Goal: Obtain resource: Obtain resource

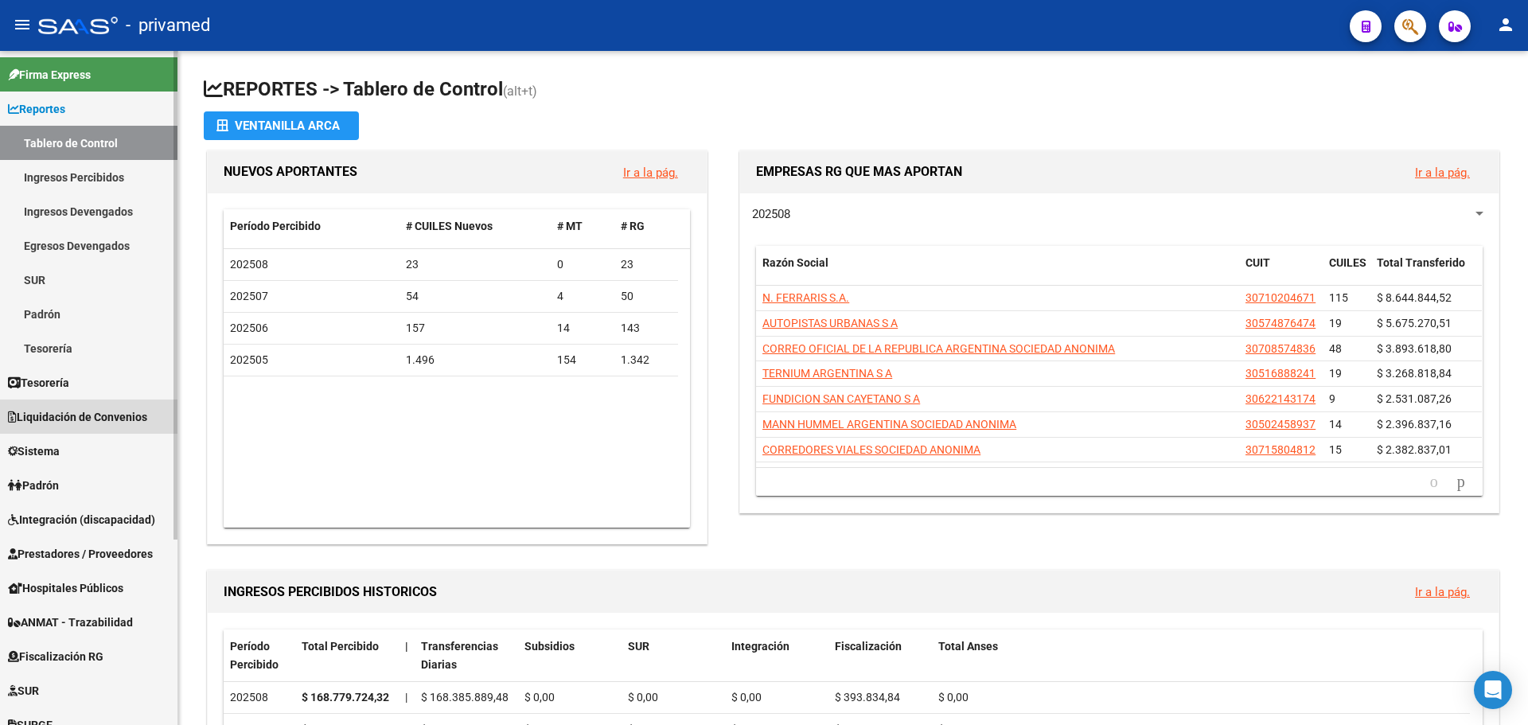
click at [88, 414] on span "Liquidación de Convenios" at bounding box center [77, 417] width 139 height 18
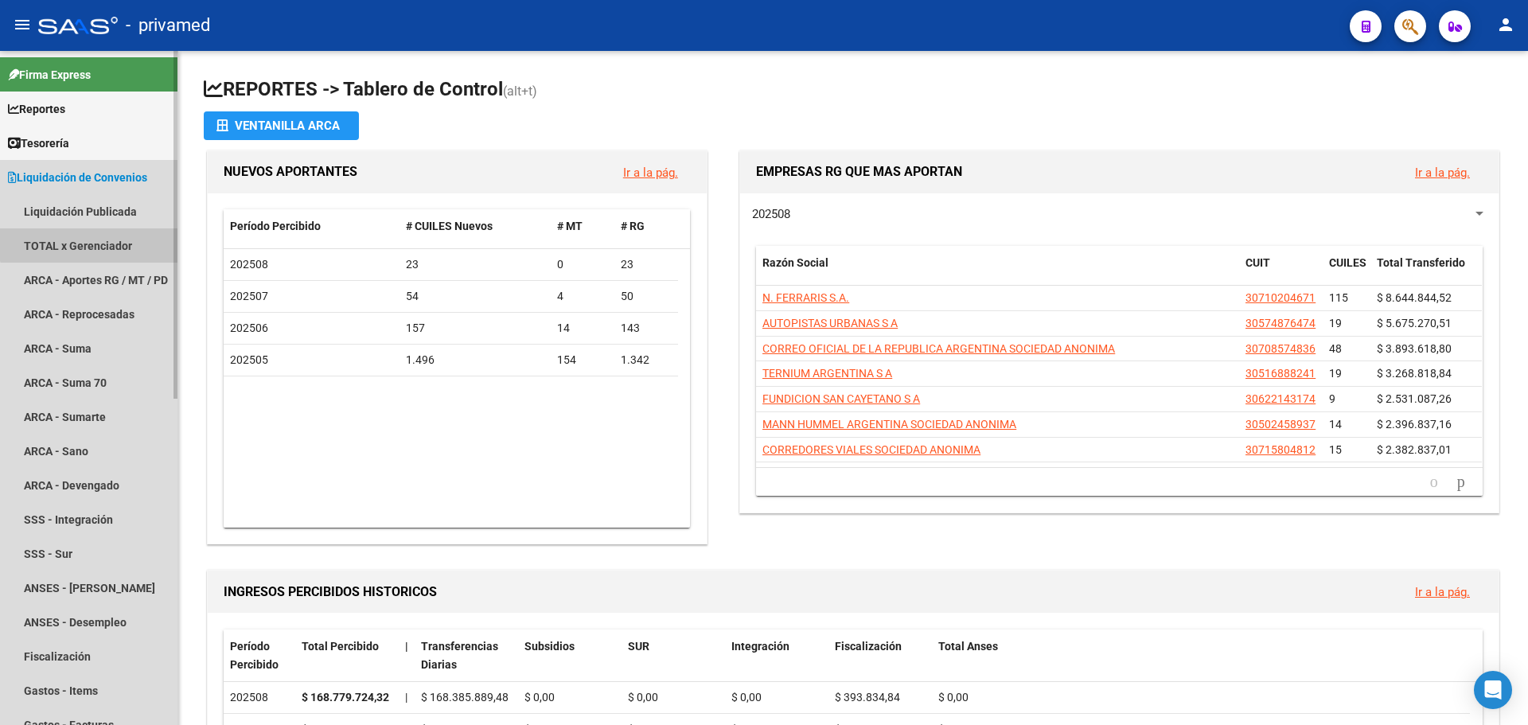
click at [92, 240] on link "TOTAL x Gerenciador" at bounding box center [88, 245] width 177 height 34
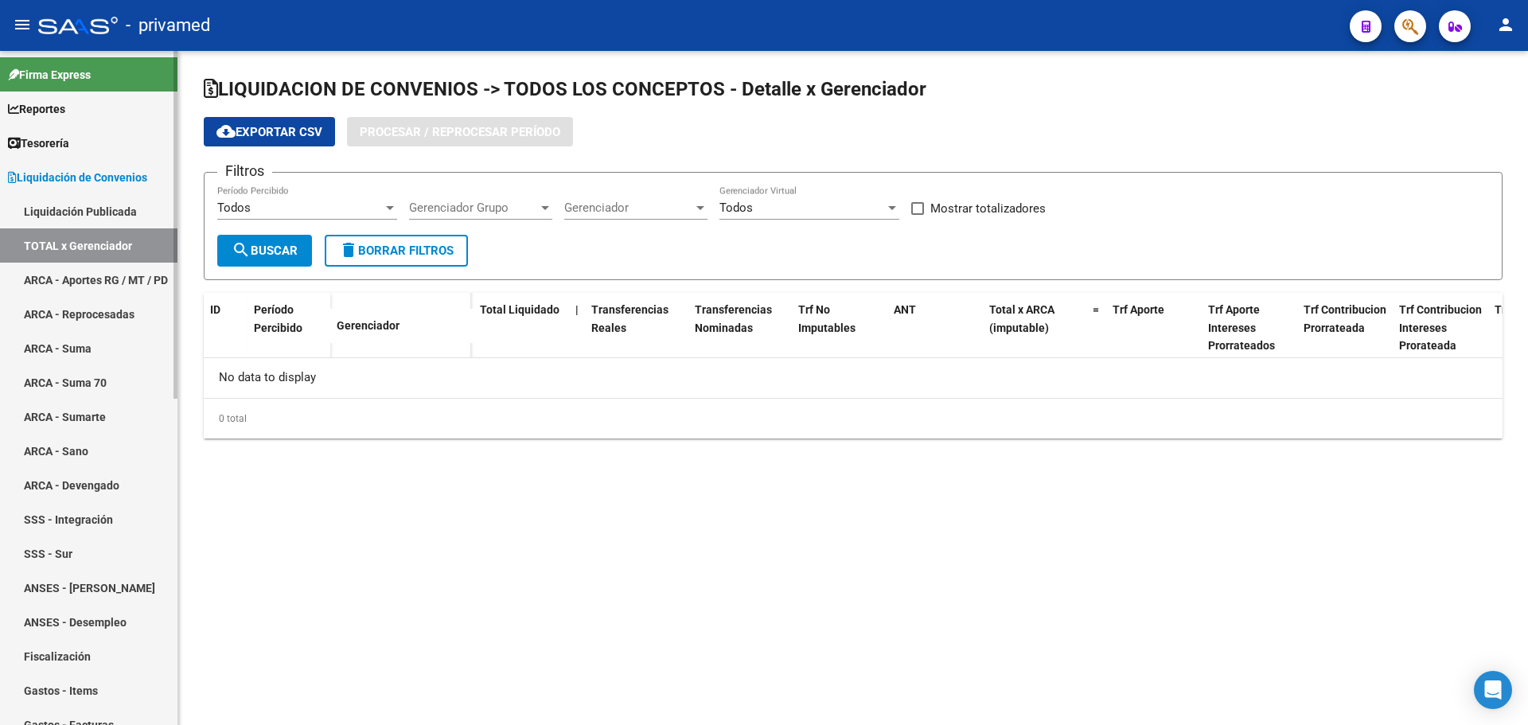
checkbox input "true"
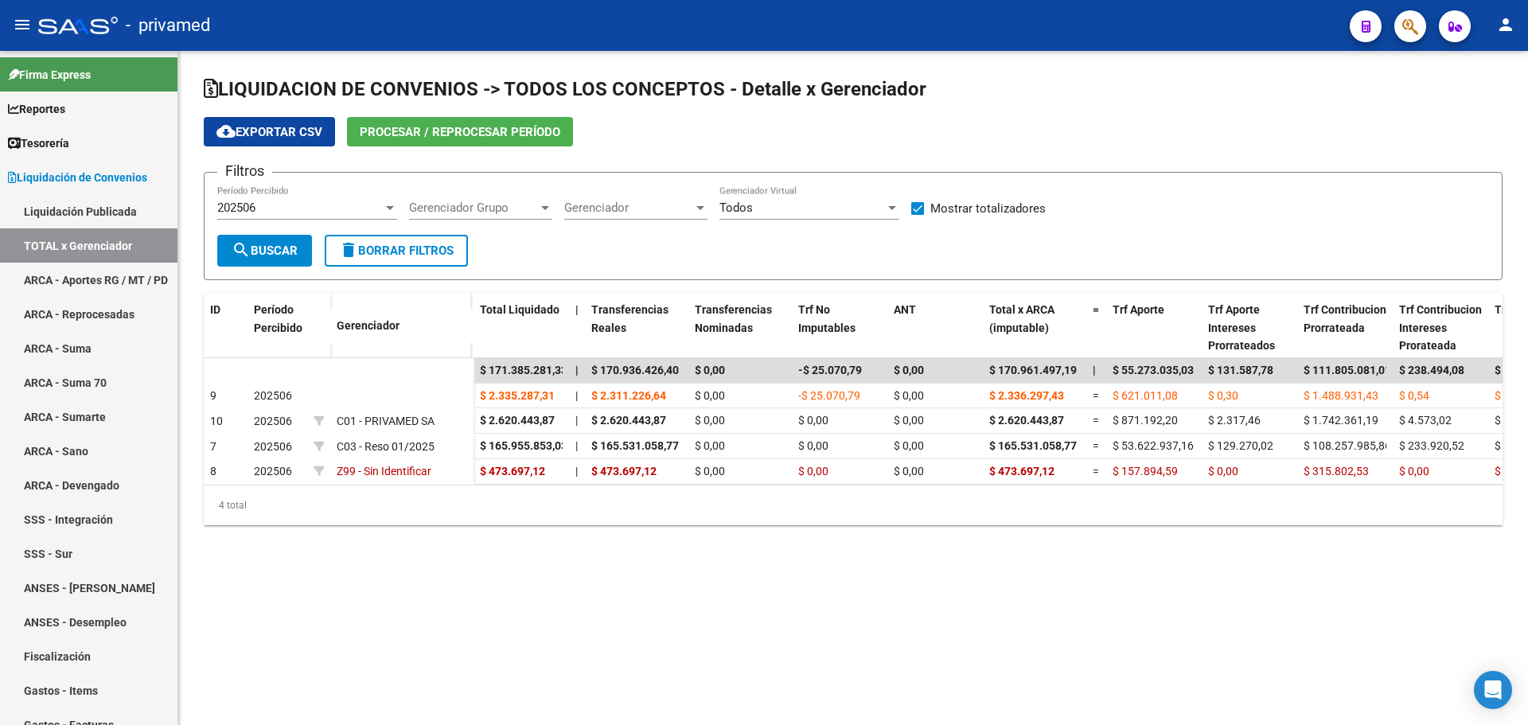
click at [310, 207] on div "202506" at bounding box center [300, 208] width 166 height 14
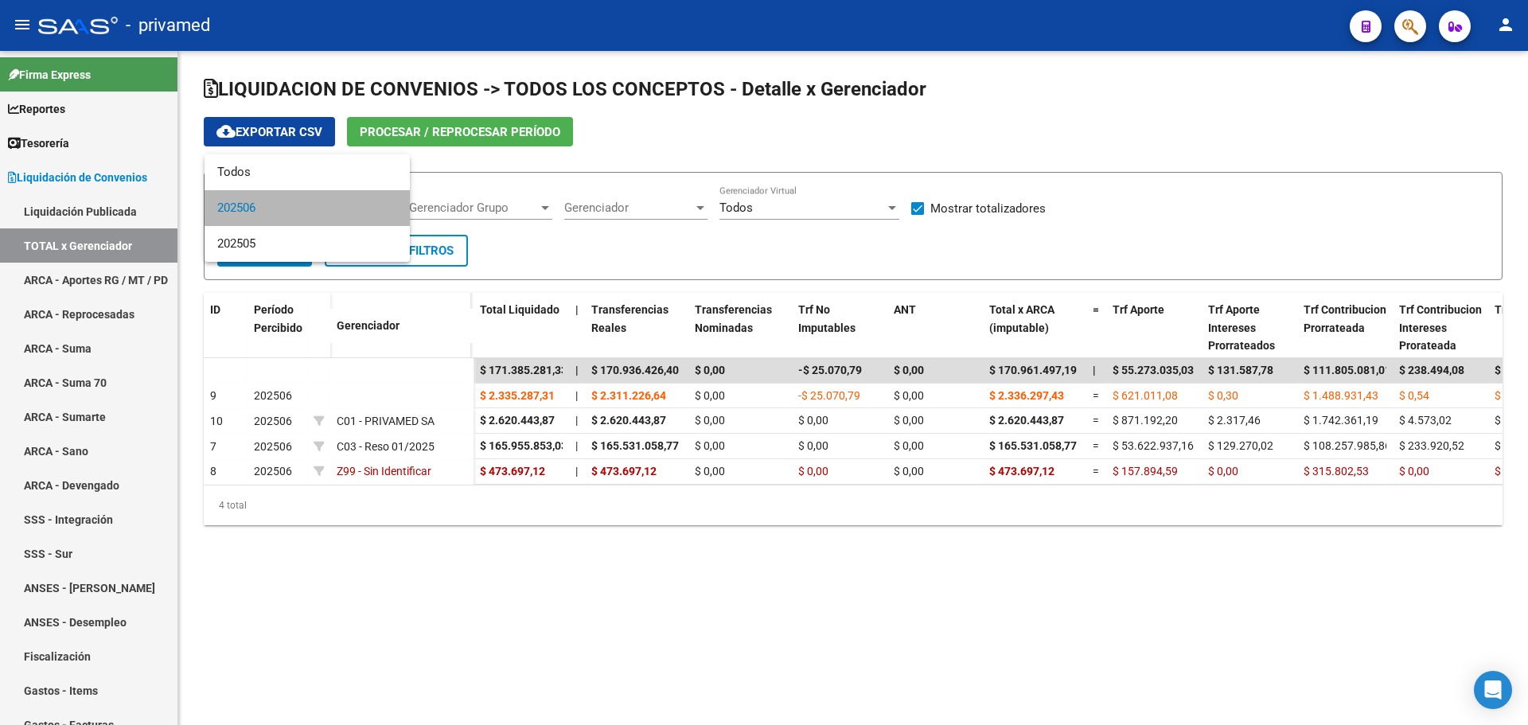
click at [310, 207] on span "202506" at bounding box center [307, 208] width 180 height 36
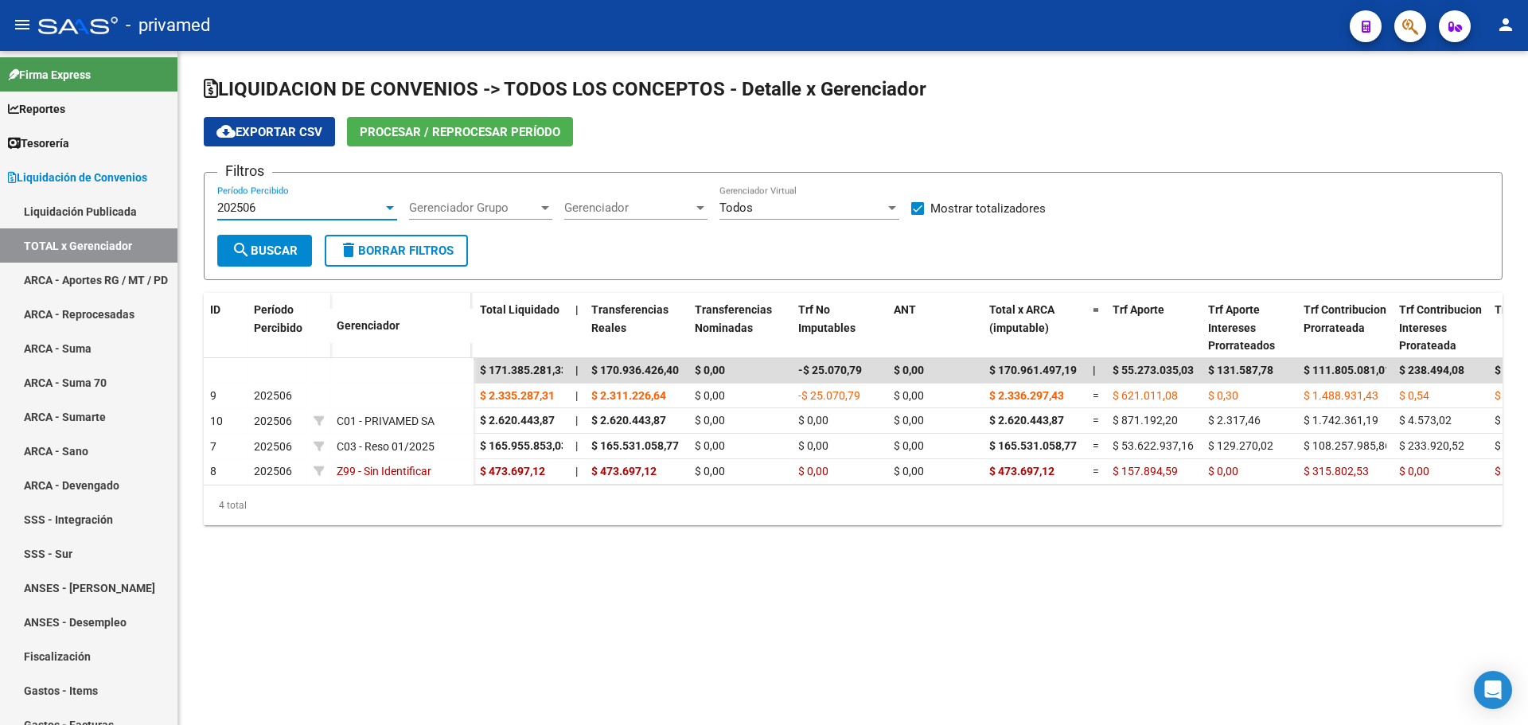
click at [310, 207] on div "202506" at bounding box center [300, 208] width 166 height 14
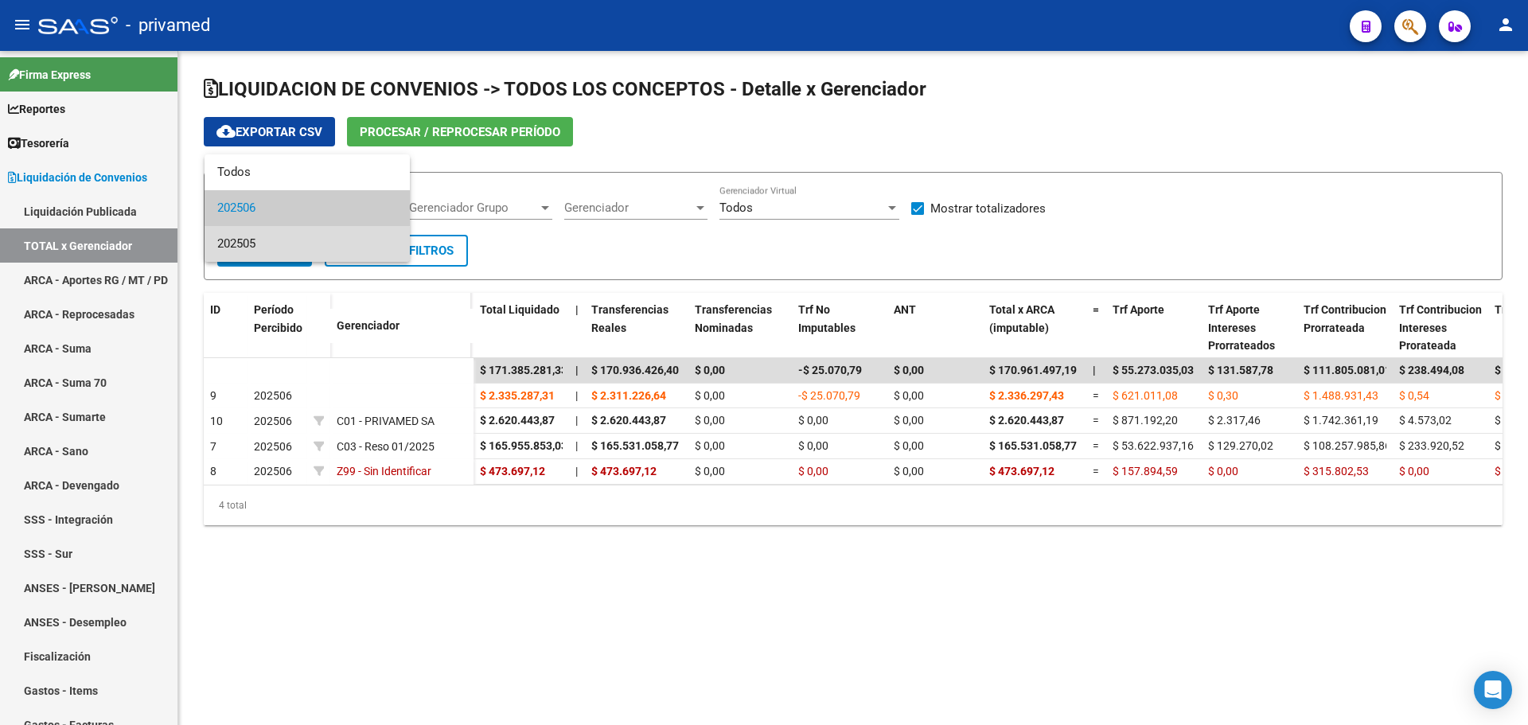
click at [303, 252] on span "202505" at bounding box center [307, 244] width 180 height 36
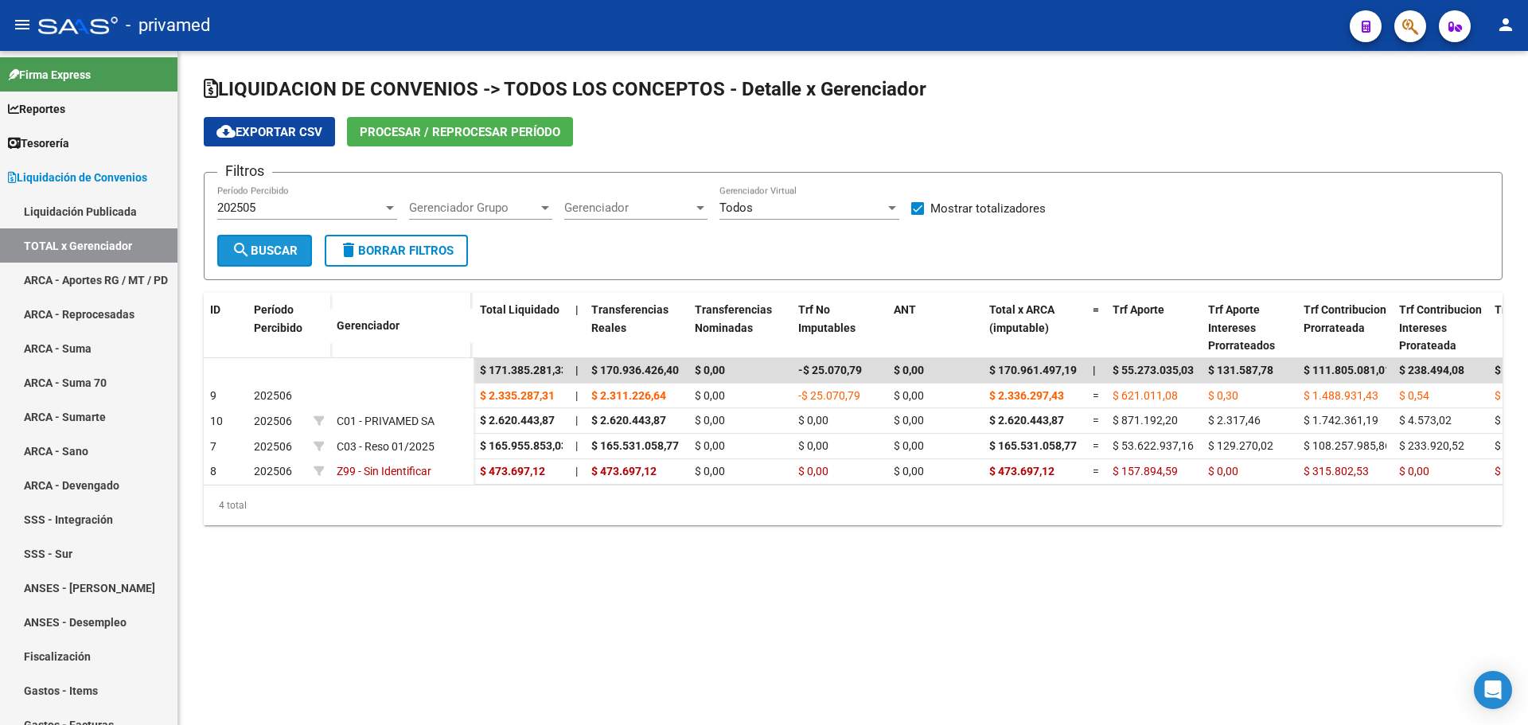
click at [292, 246] on span "search Buscar" at bounding box center [265, 250] width 66 height 14
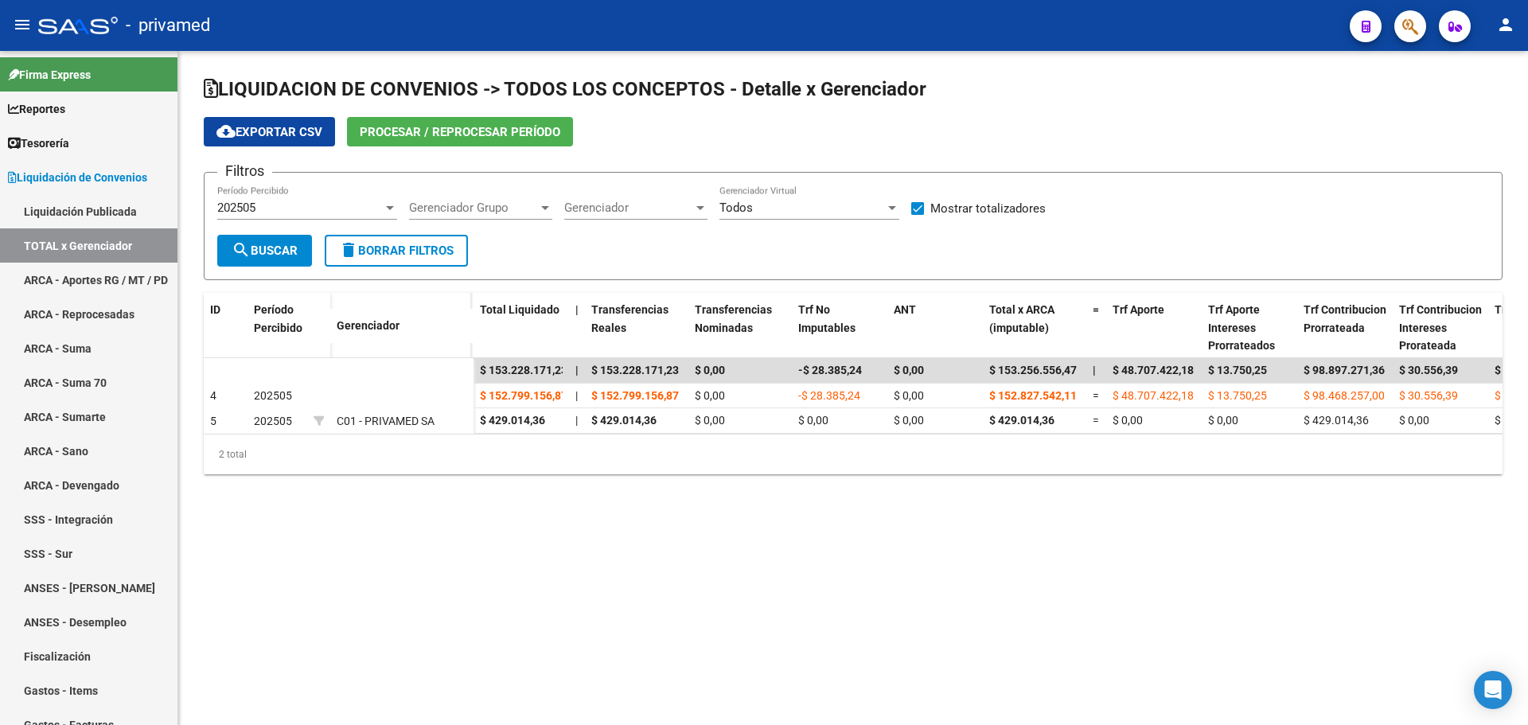
click at [267, 206] on div "202505" at bounding box center [300, 208] width 166 height 14
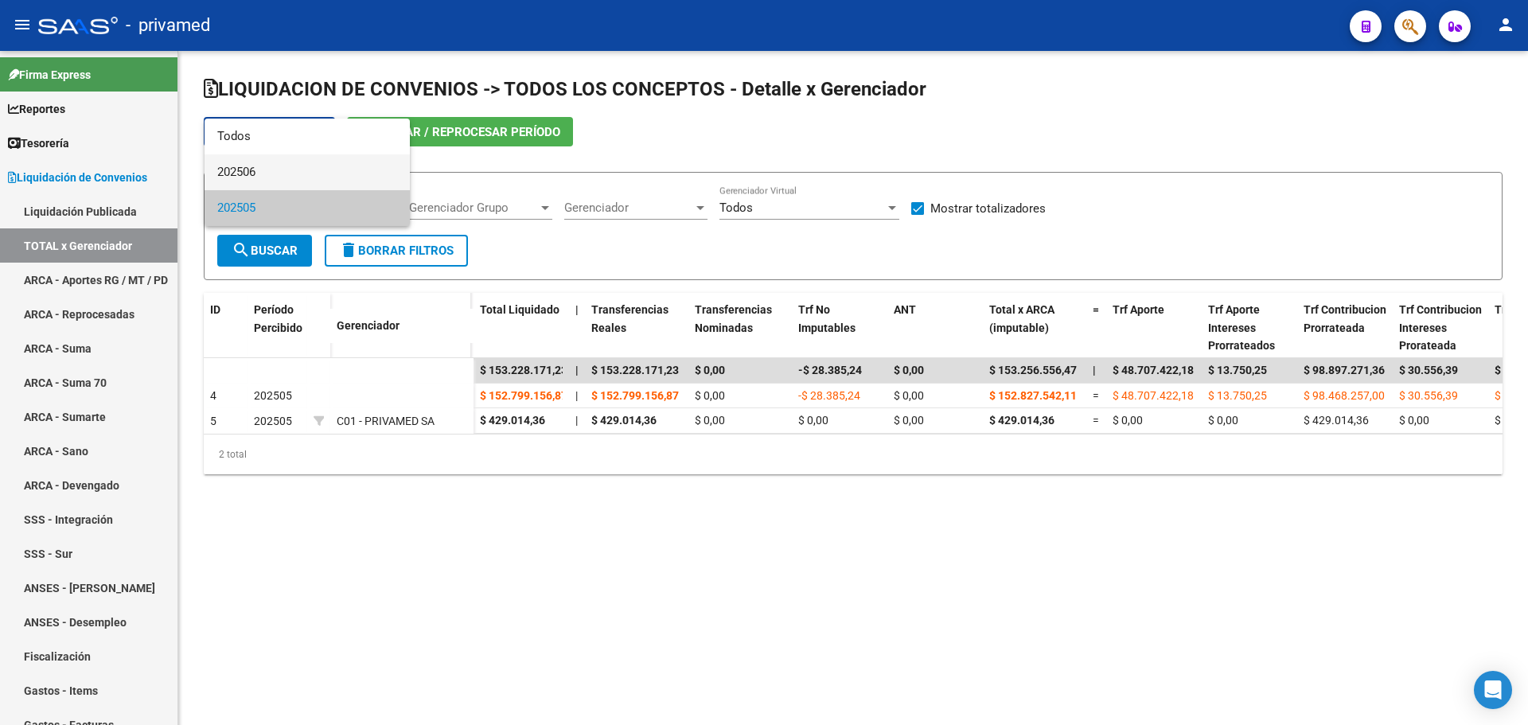
click at [255, 173] on span "202506" at bounding box center [307, 172] width 180 height 36
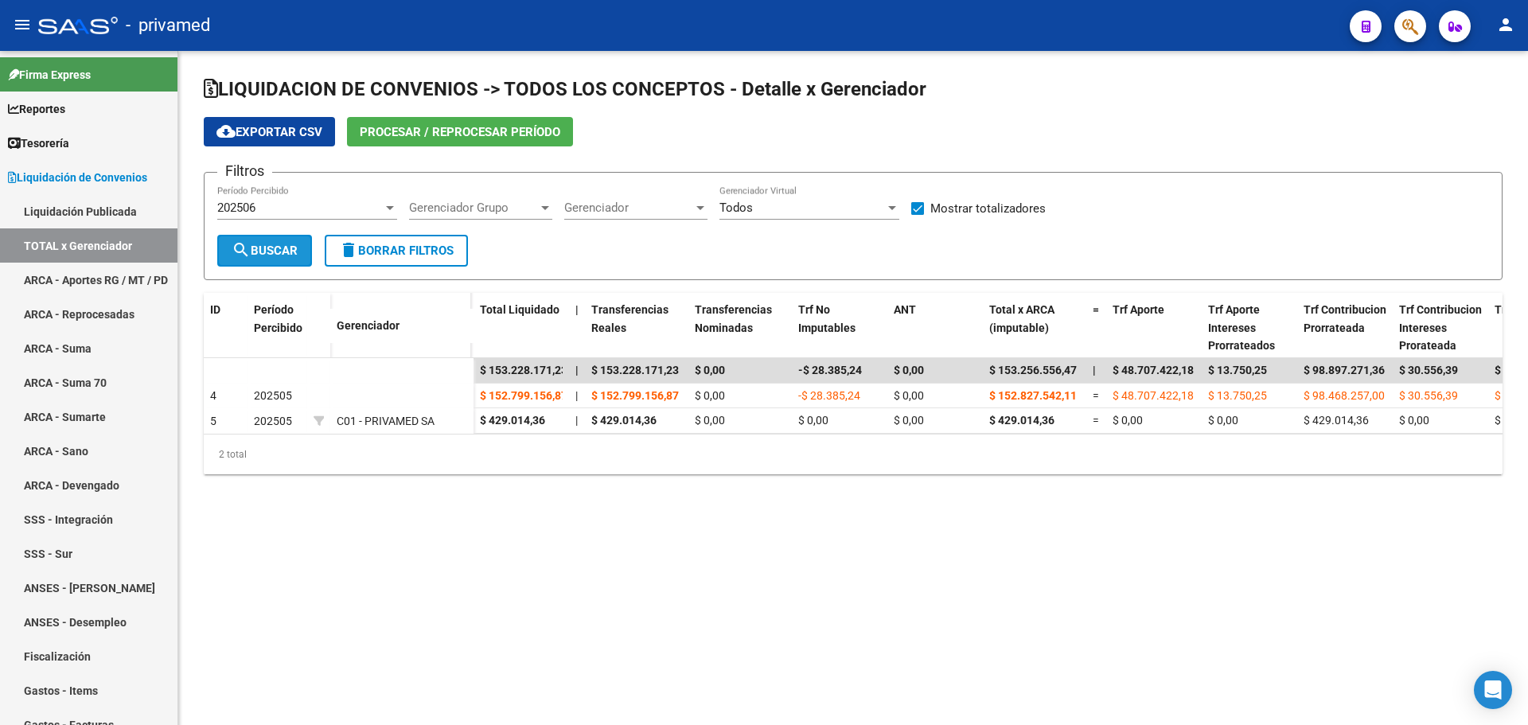
click at [276, 250] on span "search Buscar" at bounding box center [265, 250] width 66 height 14
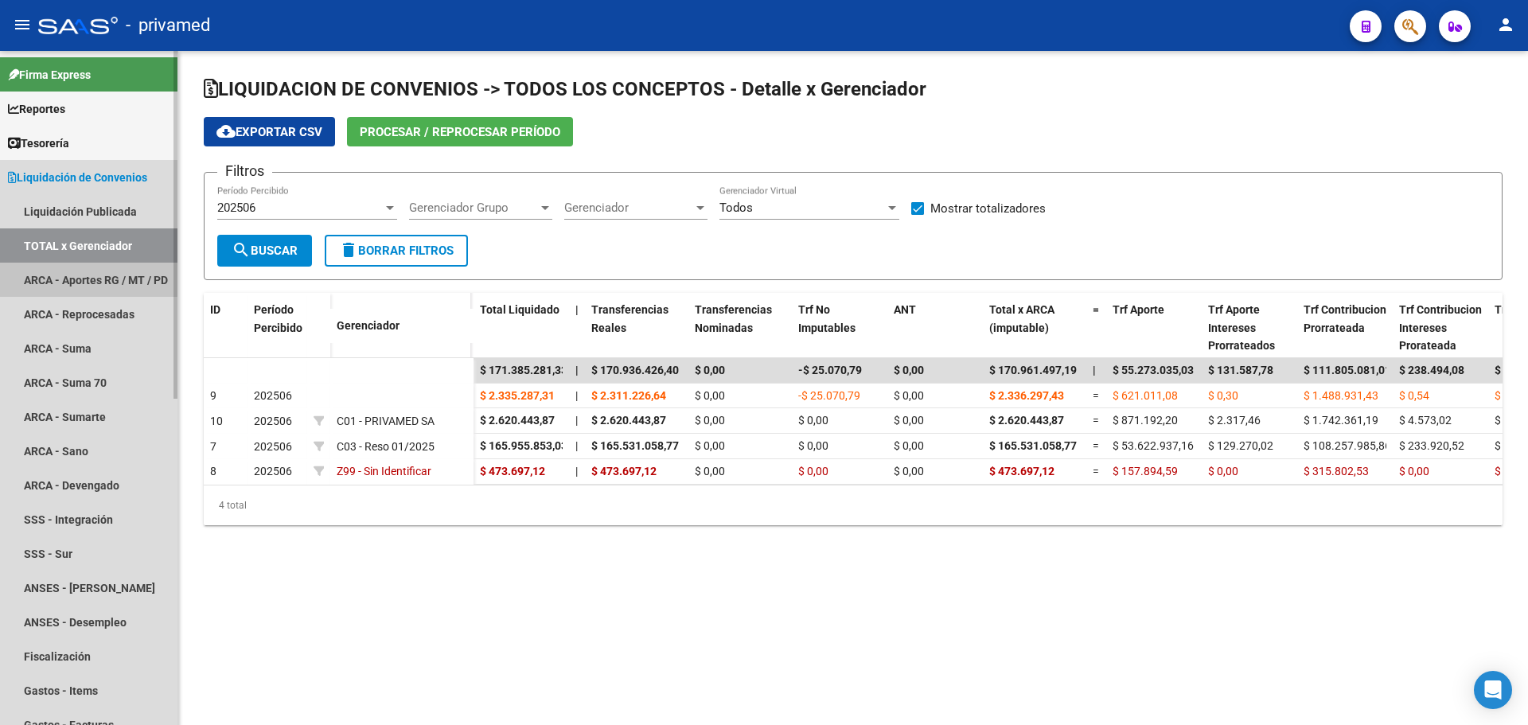
click at [112, 280] on link "ARCA - Aportes RG / MT / PD" at bounding box center [88, 280] width 177 height 34
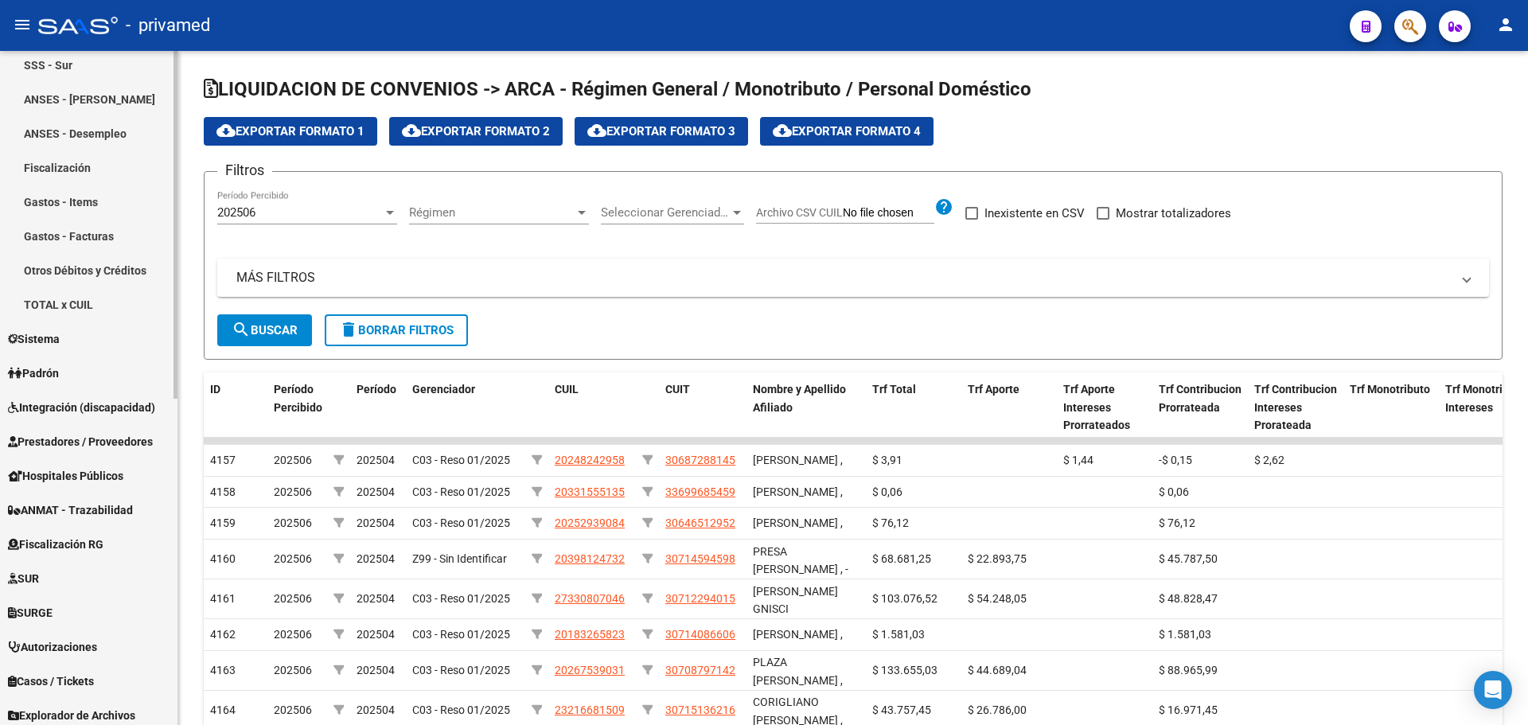
scroll to position [633, 0]
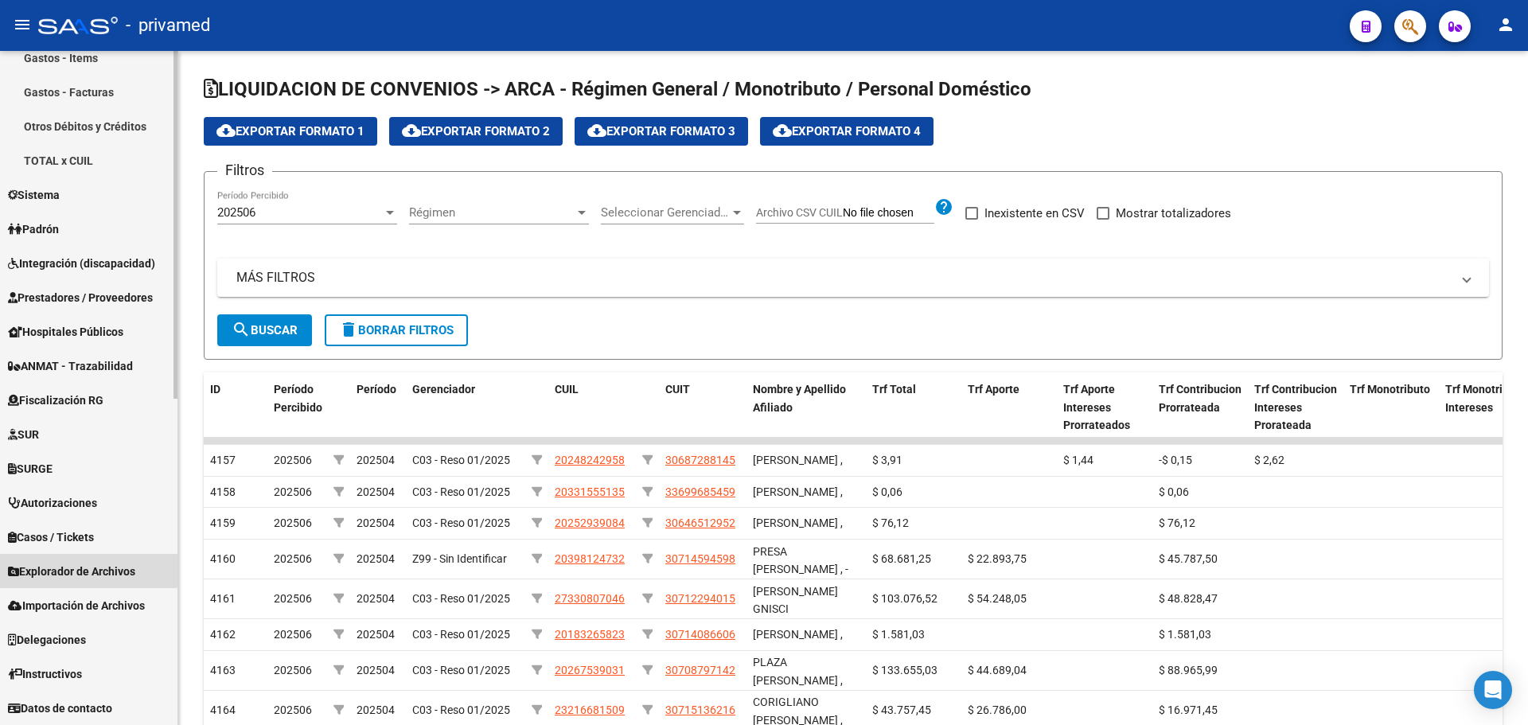
click at [86, 566] on span "Explorador de Archivos" at bounding box center [71, 572] width 127 height 18
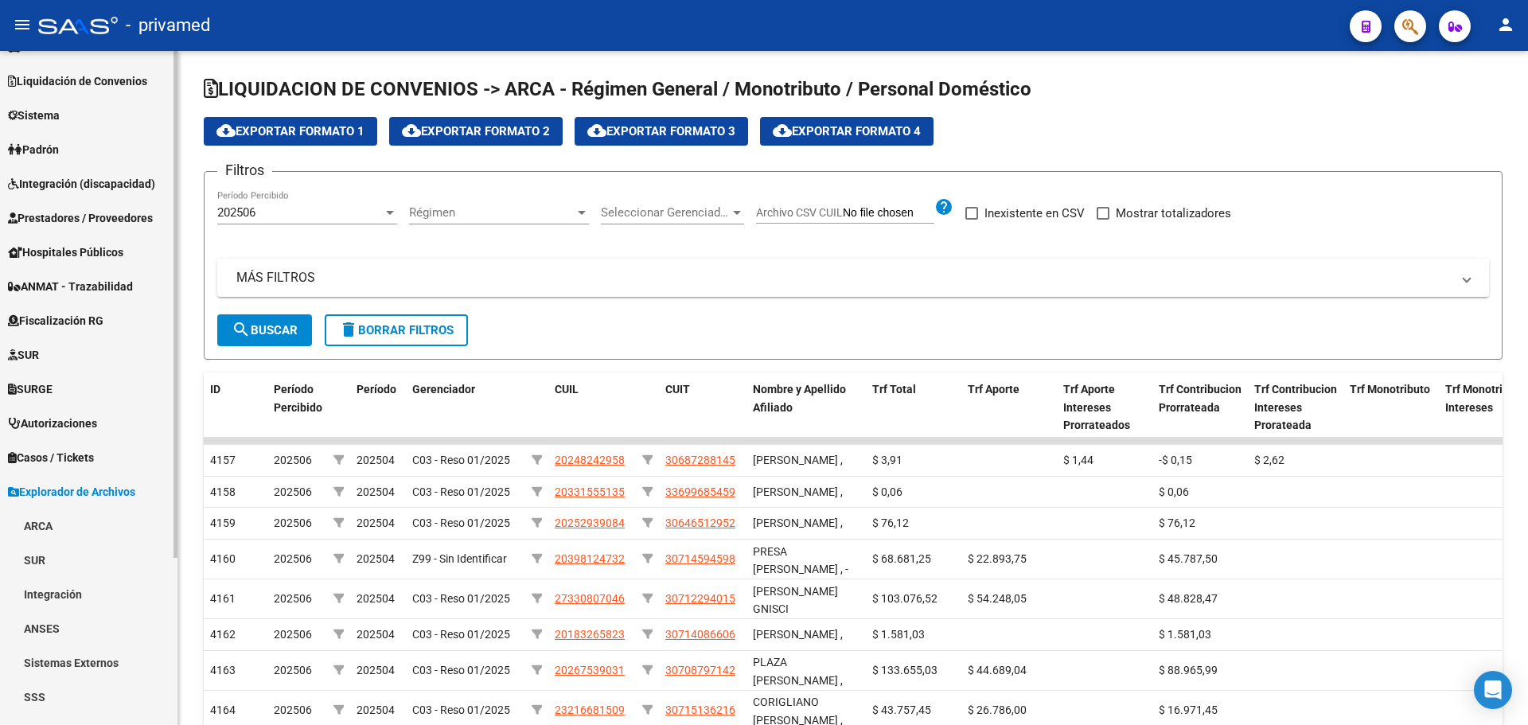
scroll to position [0, 0]
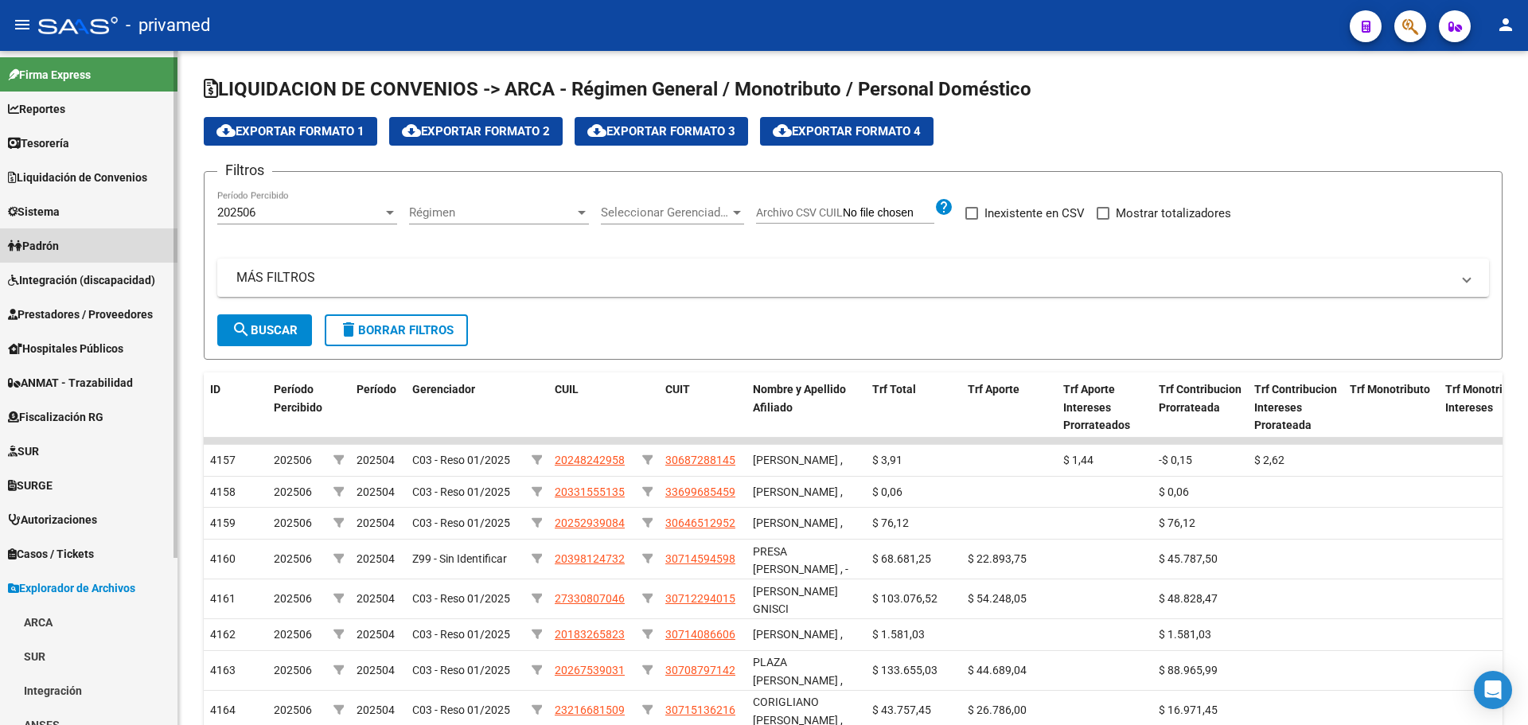
click at [78, 235] on link "Padrón" at bounding box center [88, 245] width 177 height 34
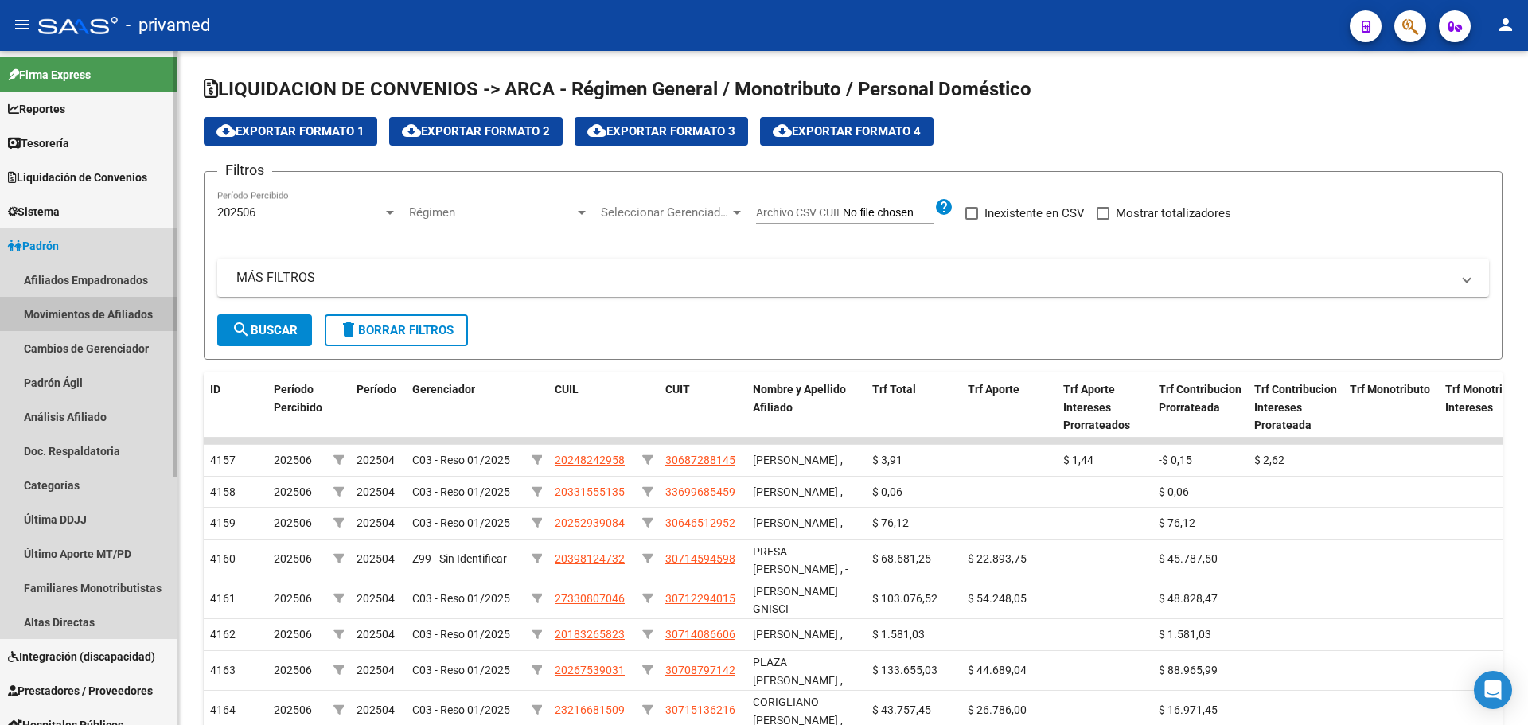
click at [84, 316] on link "Movimientos de Afiliados" at bounding box center [88, 314] width 177 height 34
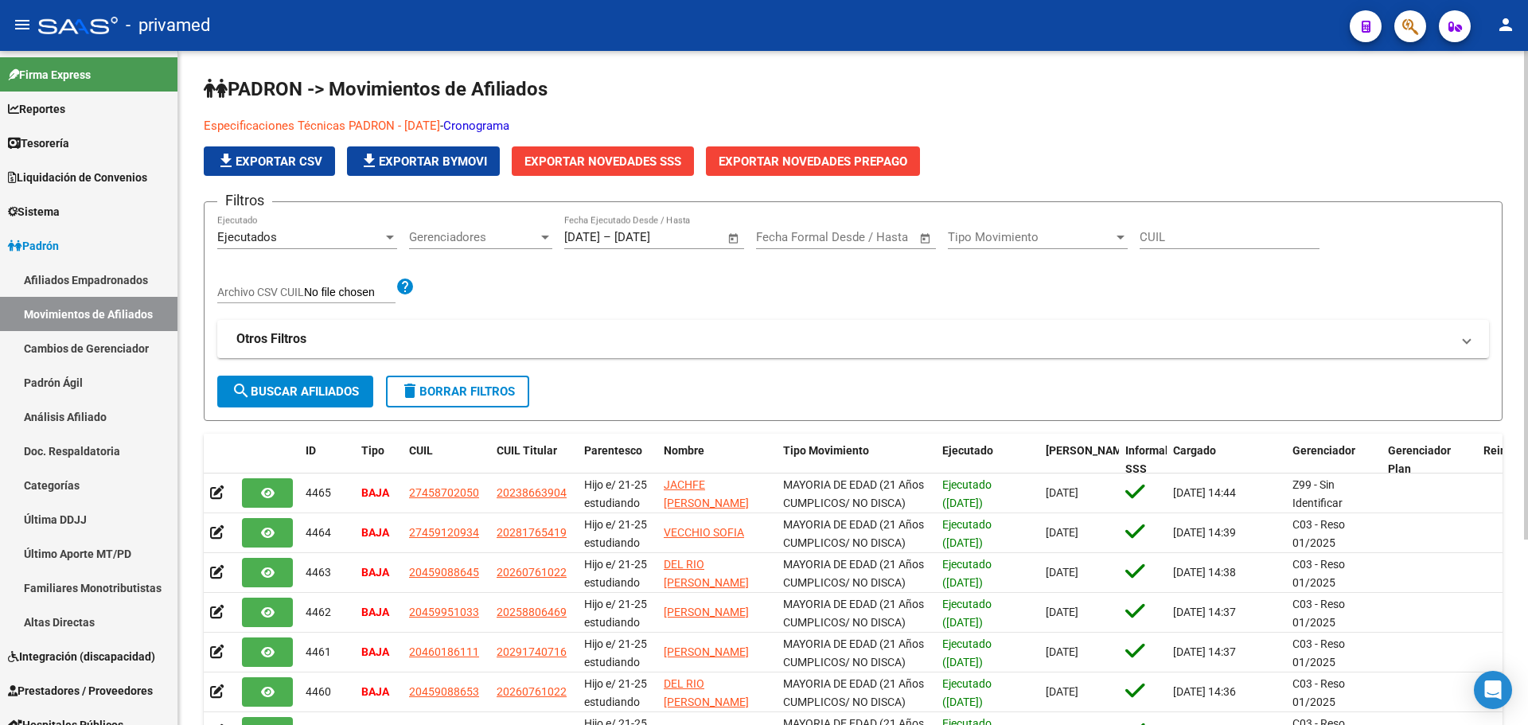
click at [497, 123] on link "Cronograma" at bounding box center [476, 126] width 66 height 14
click at [354, 127] on link "Especificaciones Técnicas PADRON - [DATE]" at bounding box center [322, 126] width 236 height 14
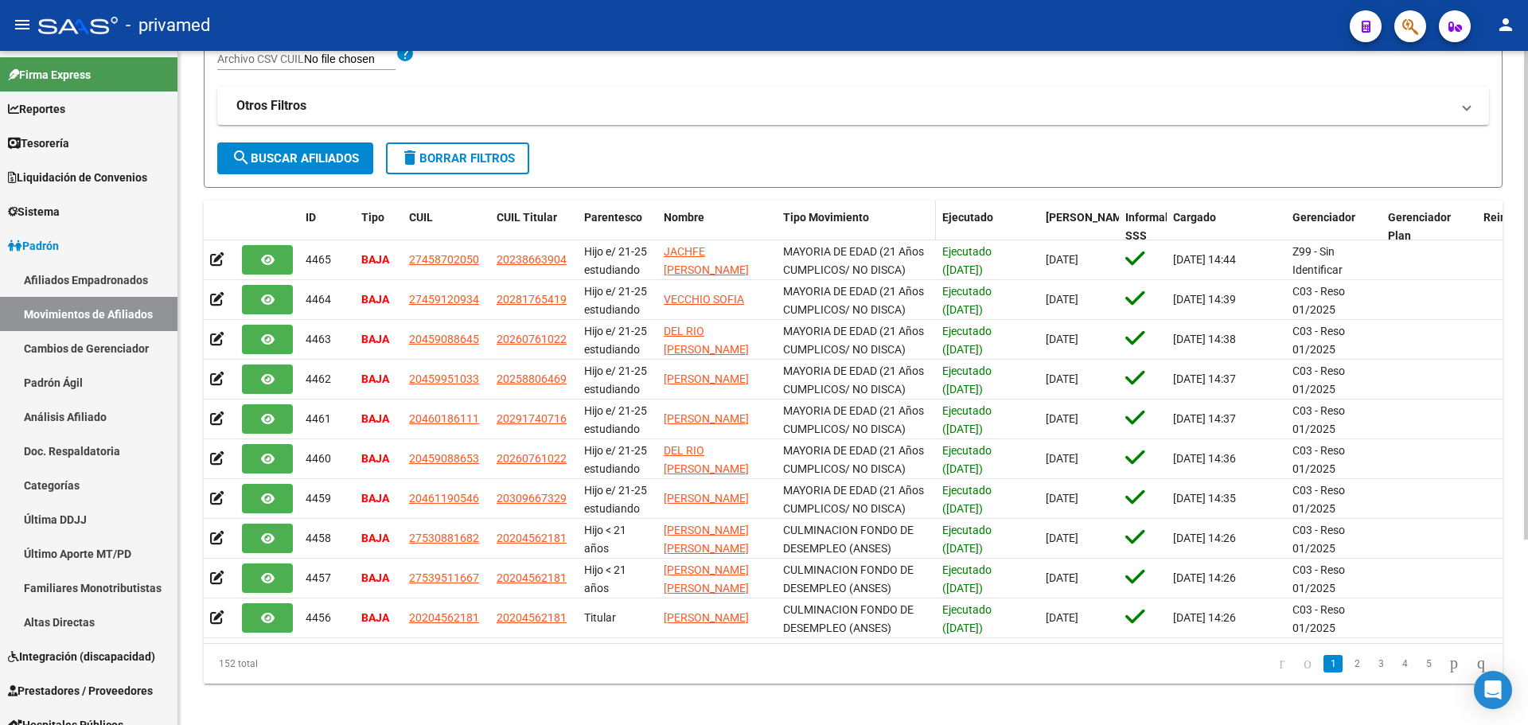
scroll to position [255, 0]
